Goal: Task Accomplishment & Management: Manage account settings

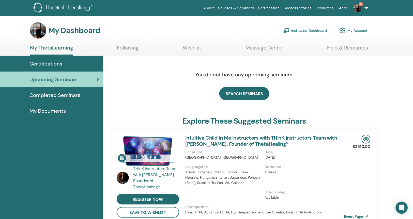
click at [49, 62] on span "Certifications" at bounding box center [45, 64] width 33 height 8
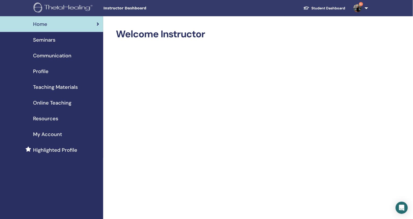
click at [39, 39] on span "Seminars" at bounding box center [44, 40] width 22 height 8
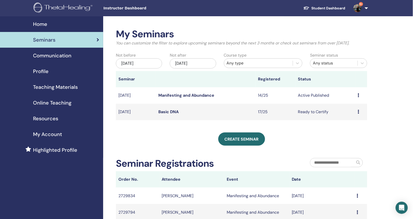
click at [211, 98] on link "Manifesting and Abundance" at bounding box center [186, 95] width 56 height 5
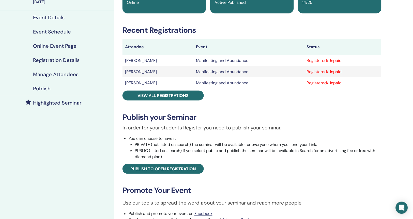
scroll to position [47, 0]
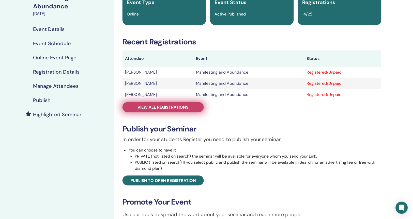
click at [158, 108] on span "View all registrations" at bounding box center [163, 107] width 51 height 5
